Goal: Transaction & Acquisition: Purchase product/service

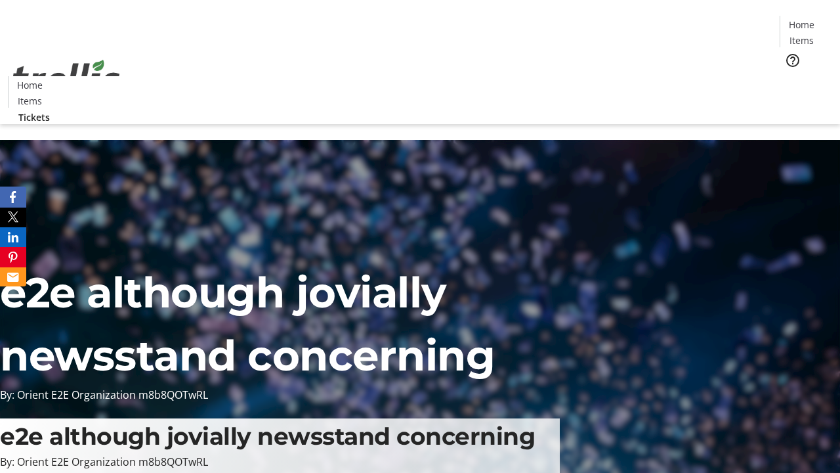
click at [790, 76] on span "Tickets" at bounding box center [806, 83] width 32 height 14
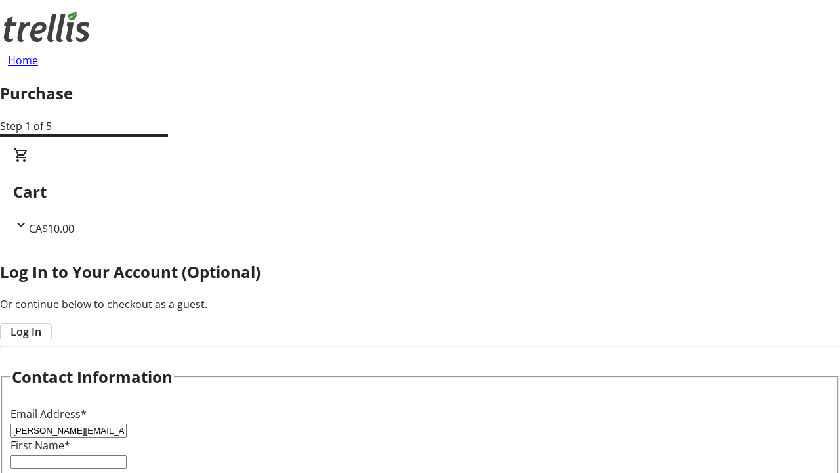
type input "[PERSON_NAME][EMAIL_ADDRESS][DOMAIN_NAME]"
type input "[PERSON_NAME]"
type input "Grant"
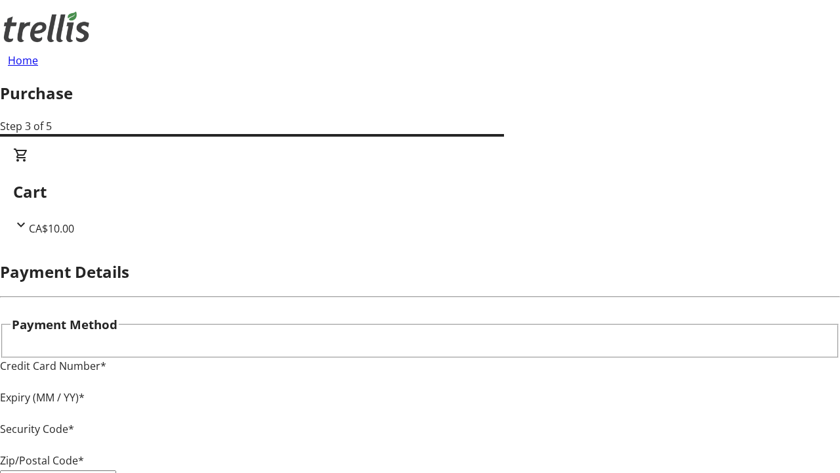
type input "V1Y 0C2"
